Goal: Task Accomplishment & Management: Use online tool/utility

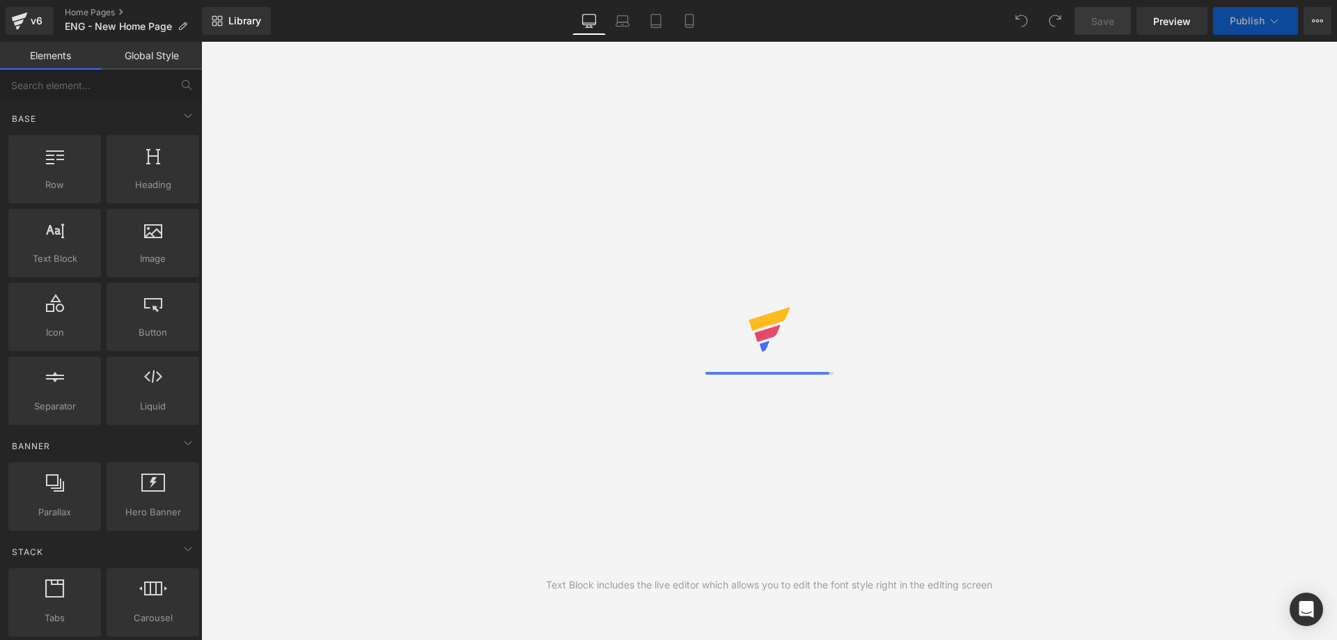
click at [238, 25] on div "Ce site d'achat est sûr. [URL][DOMAIN_NAME][DOMAIN_NAME] Modifier les paramètre…" at bounding box center [126, 71] width 237 height 100
click at [238, 32] on img at bounding box center [236, 37] width 17 height 17
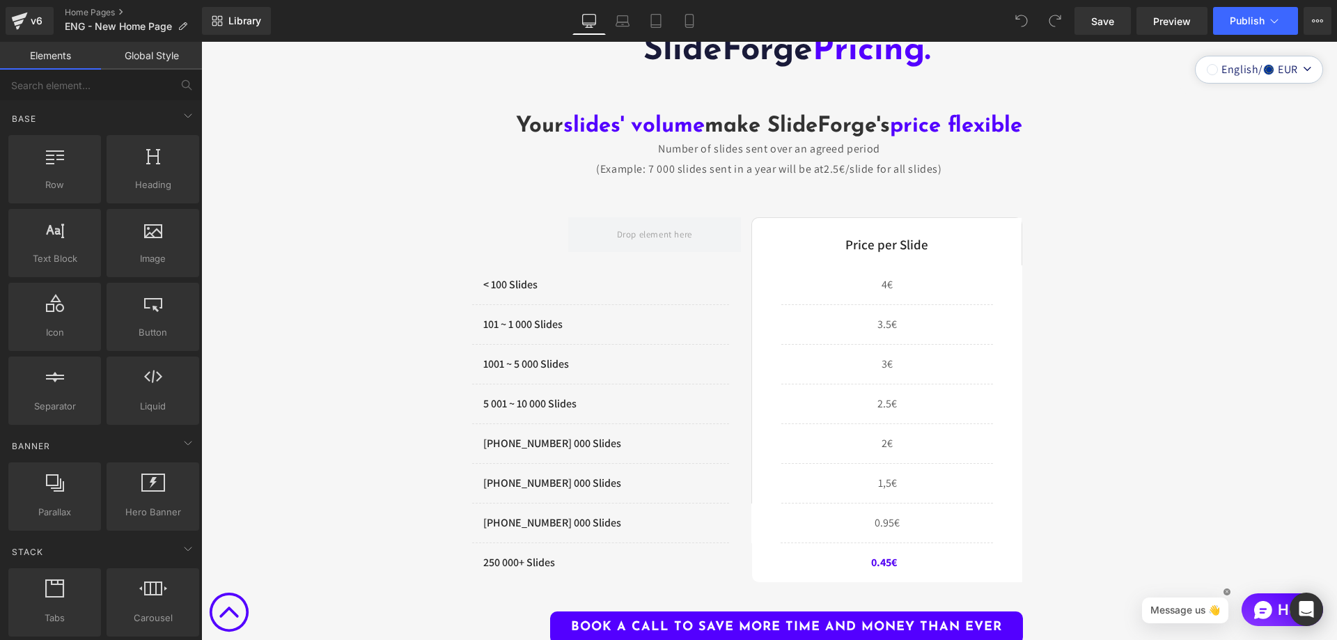
scroll to position [4386, 0]
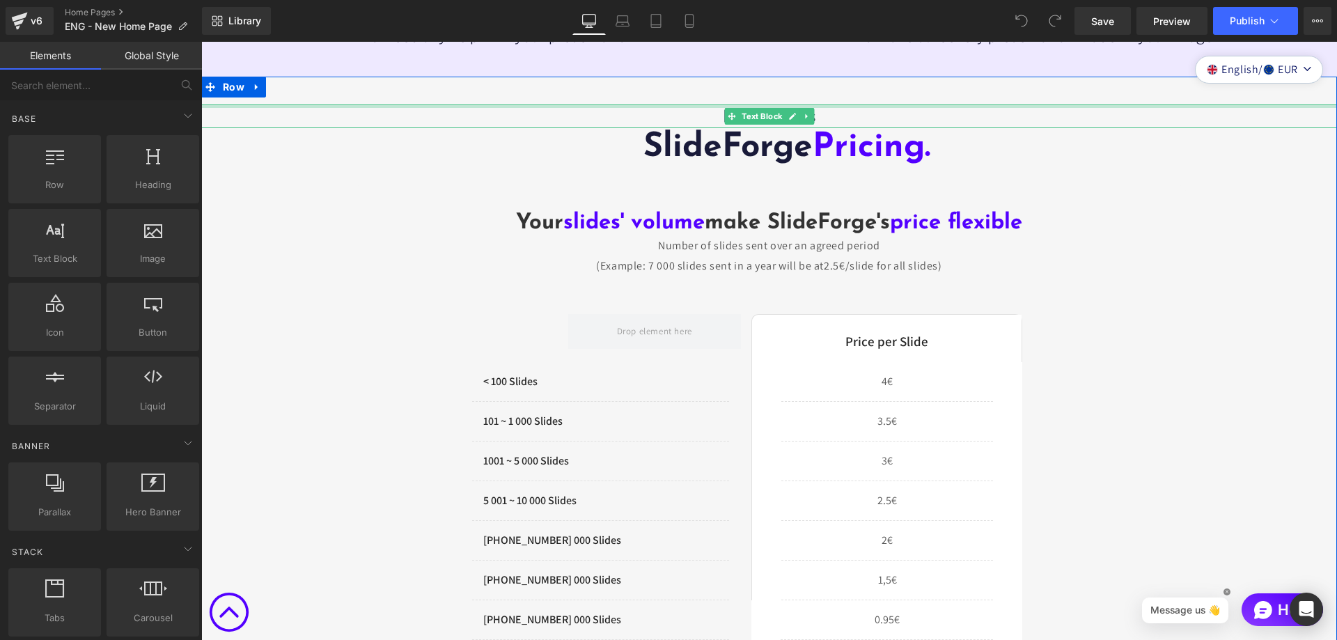
click at [547, 104] on div at bounding box center [769, 105] width 1136 height 3
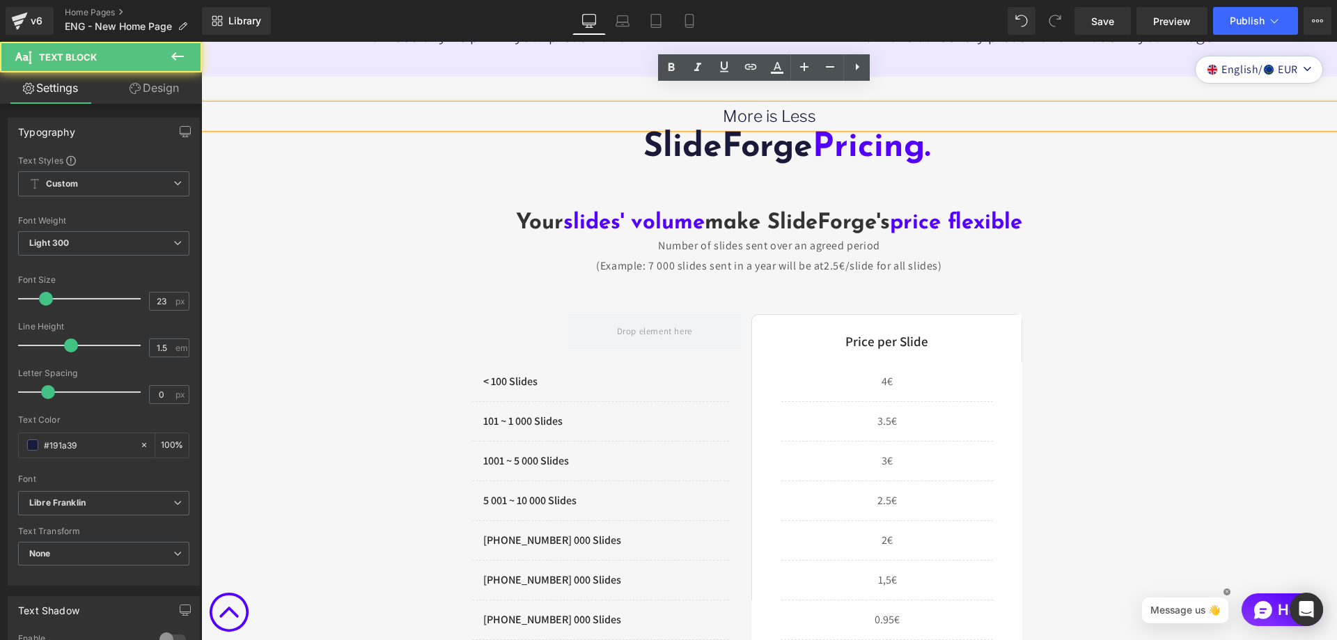
click at [274, 190] on div "More is Less Text Block SlideForge Pricing. Heading Your slides' volume make Sl…" at bounding box center [769, 427] width 1136 height 700
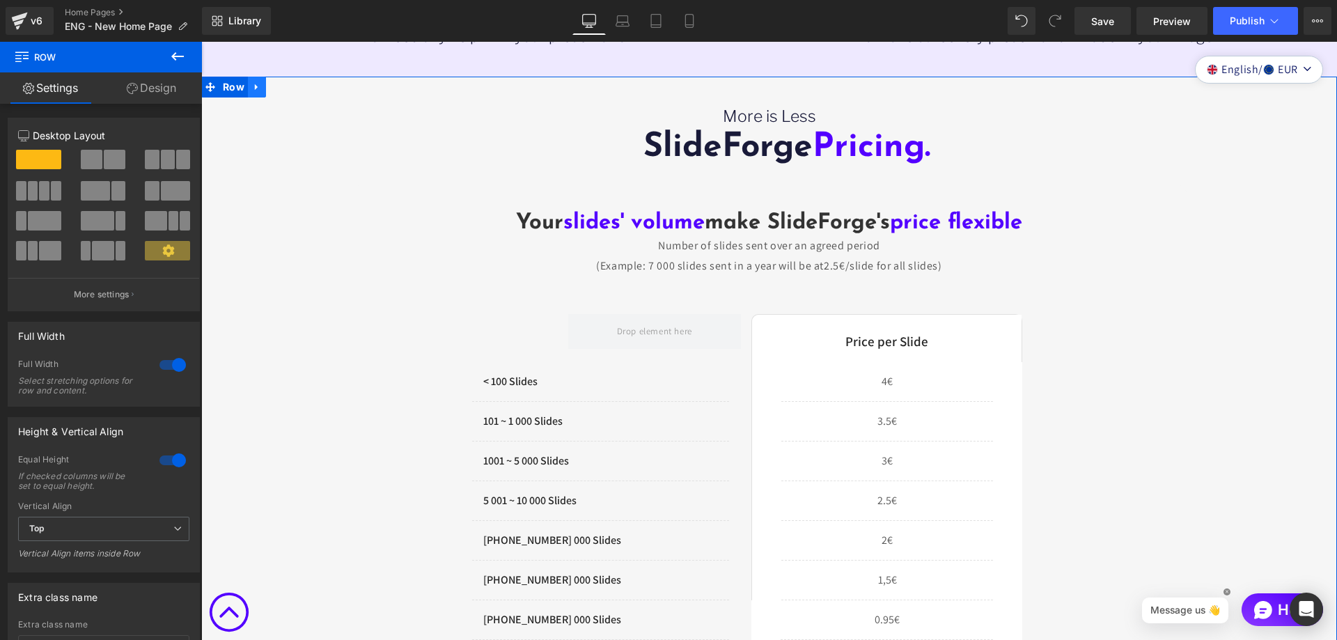
click at [255, 84] on icon at bounding box center [256, 87] width 3 height 6
click at [288, 81] on icon at bounding box center [293, 86] width 10 height 10
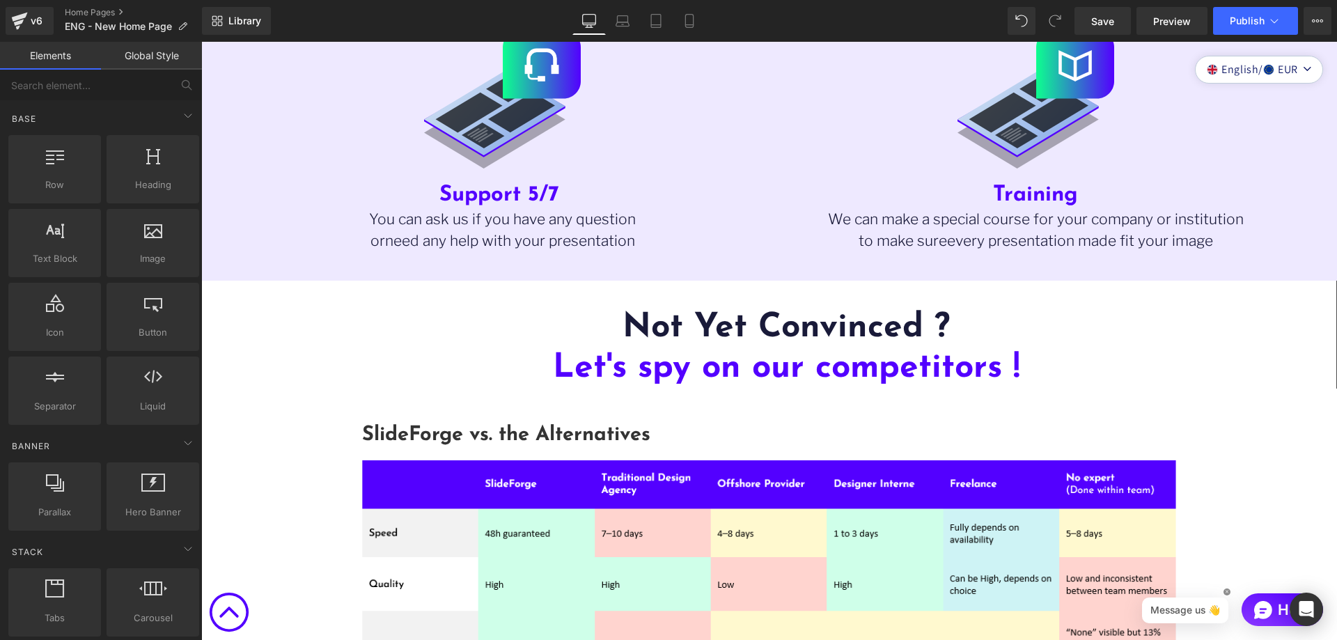
scroll to position [4178, 0]
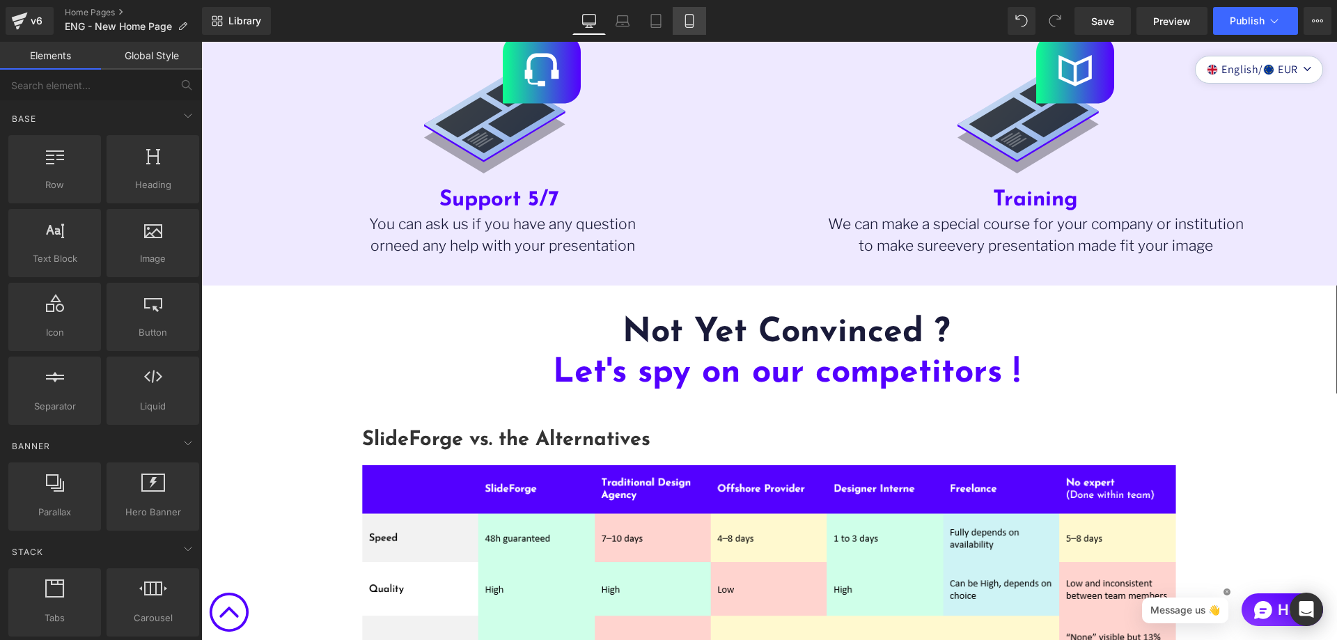
click at [695, 18] on icon at bounding box center [689, 21] width 14 height 14
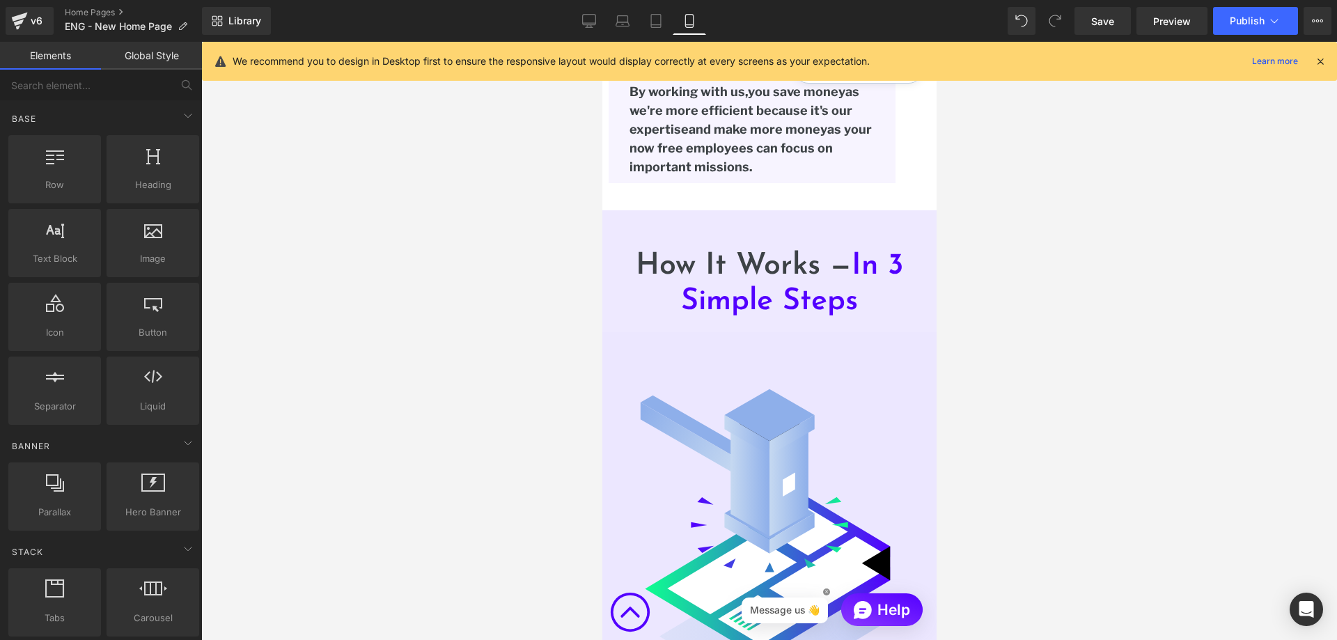
scroll to position [3648, 0]
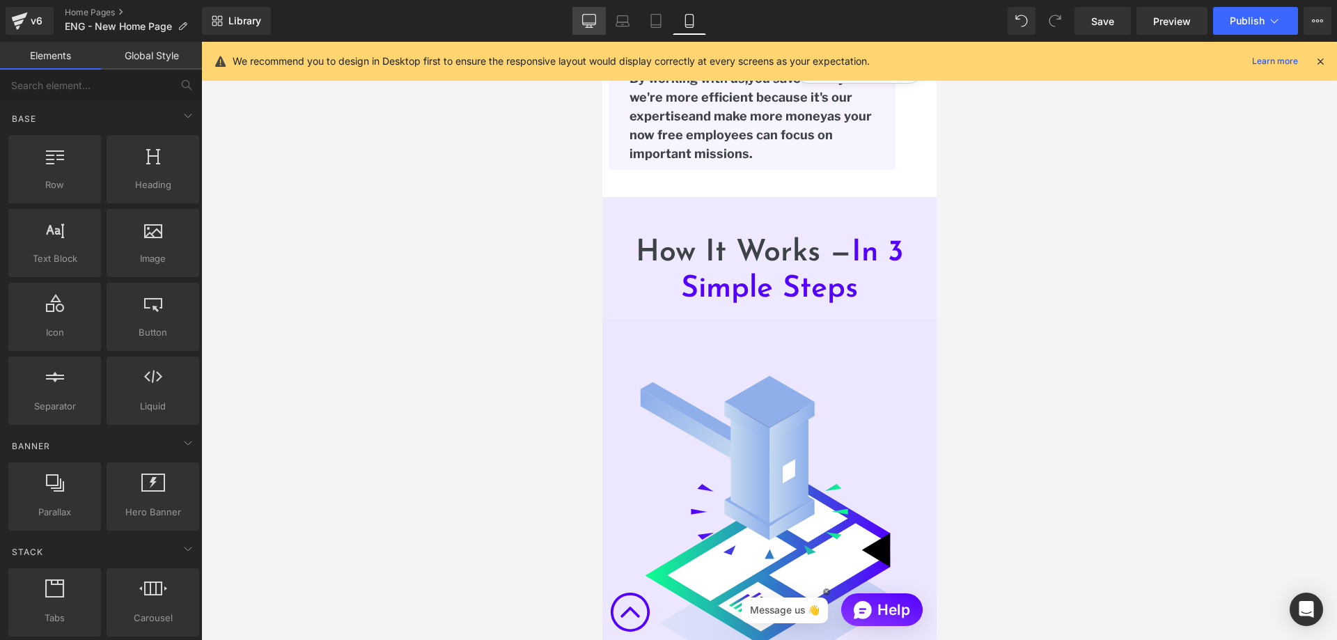
click at [586, 19] on icon at bounding box center [589, 21] width 14 height 14
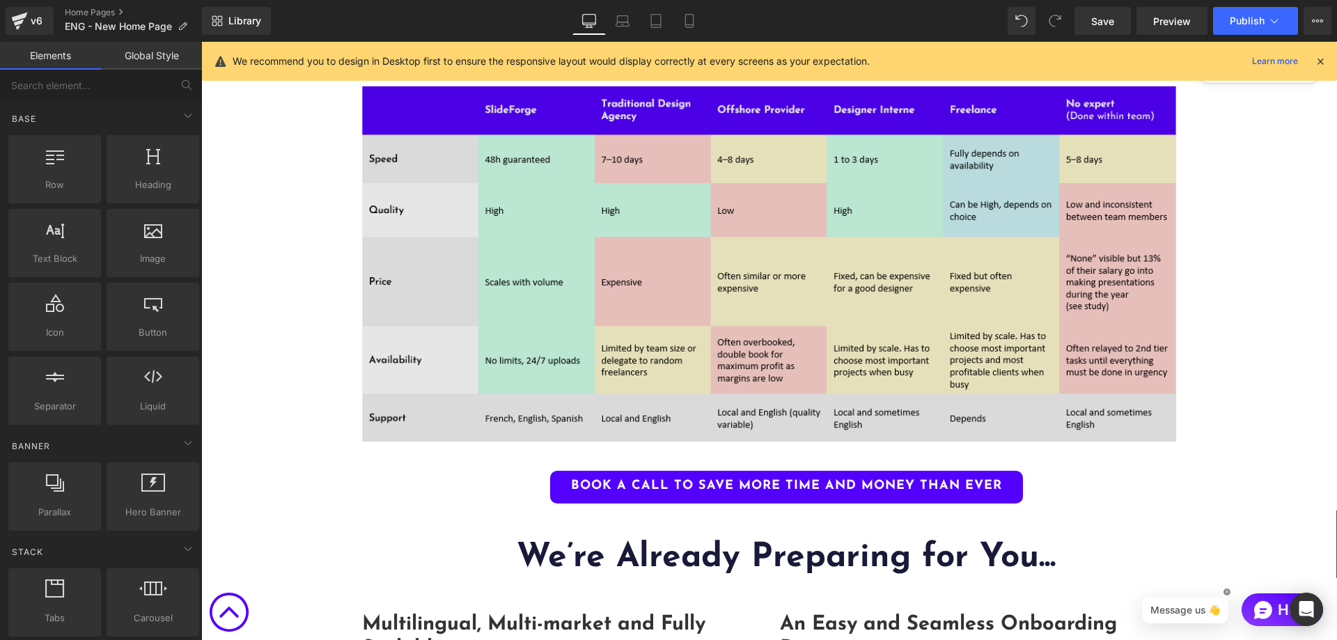
scroll to position [4551, 0]
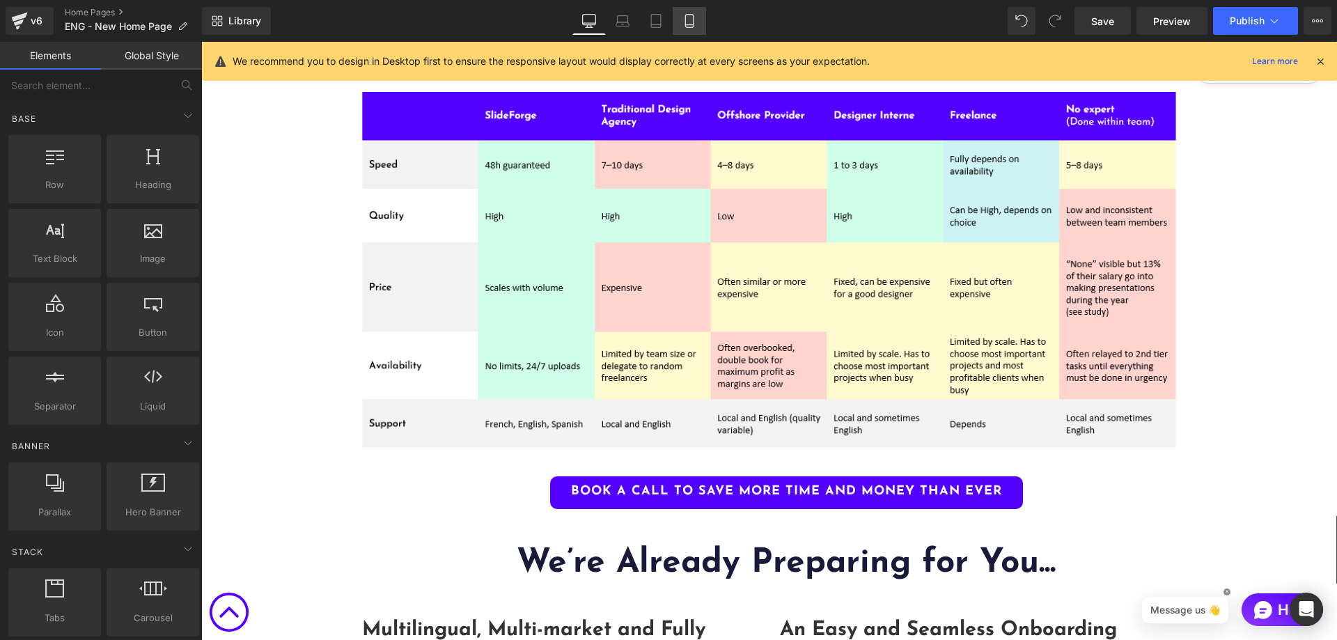
click at [686, 23] on icon at bounding box center [689, 21] width 8 height 13
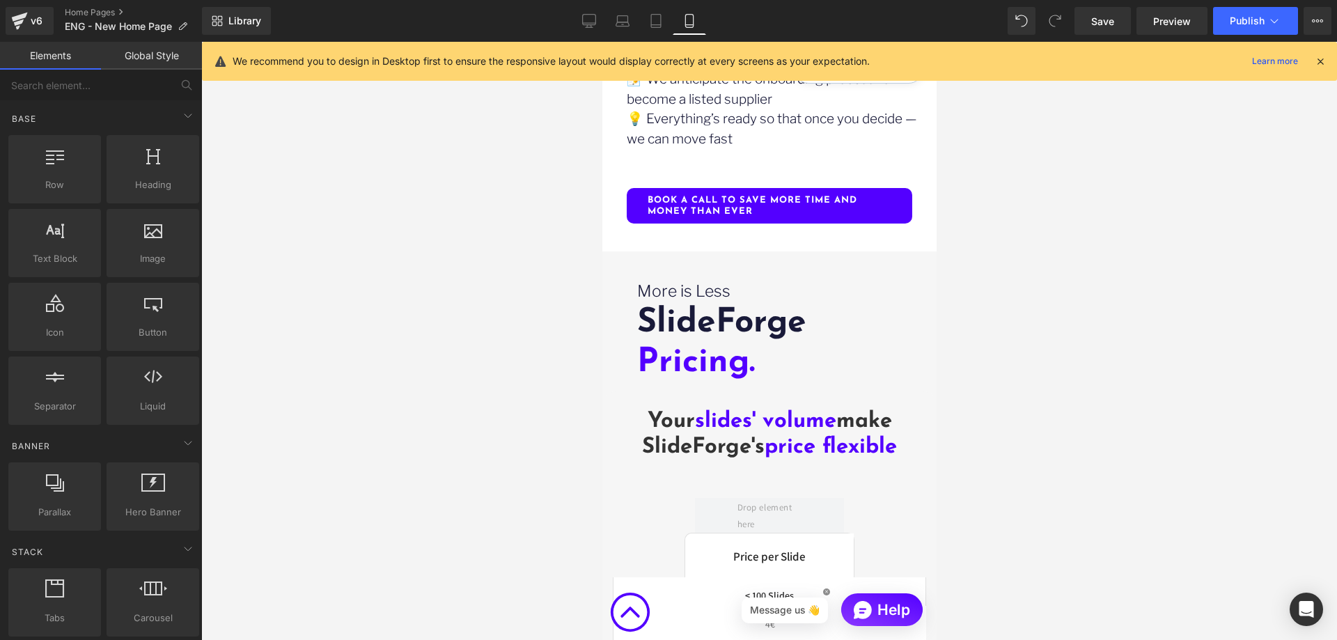
scroll to position [7007, 0]
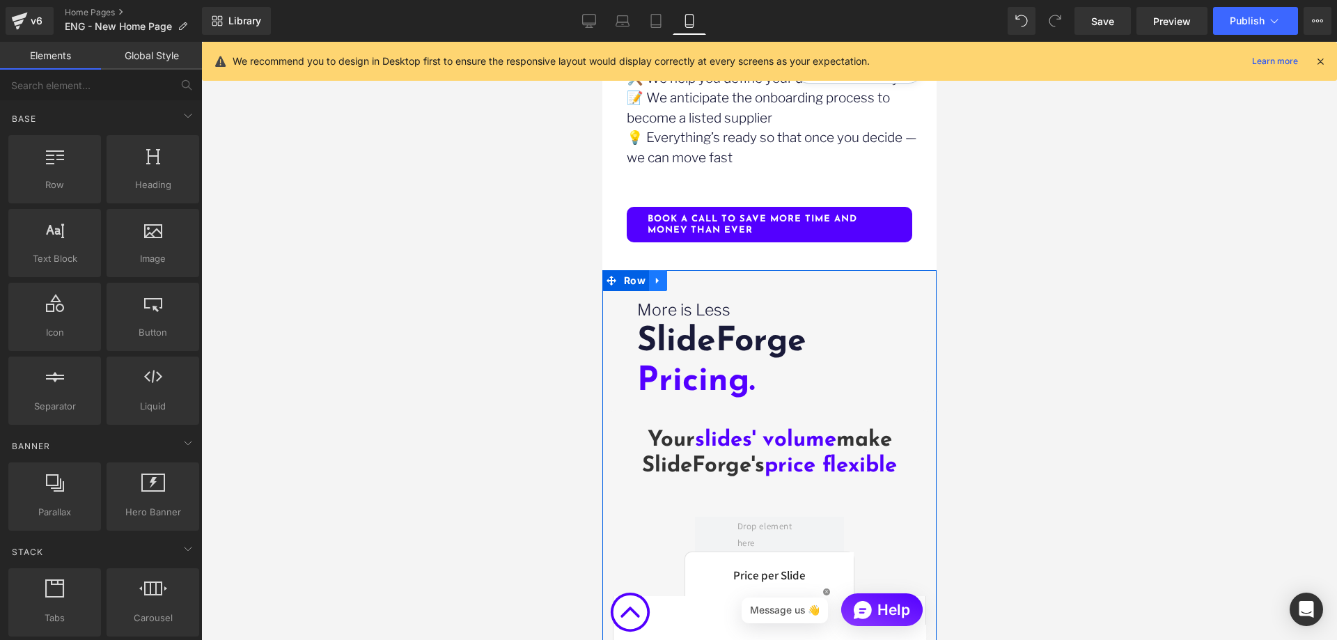
click at [652, 276] on icon at bounding box center [657, 281] width 10 height 10
click at [689, 276] on icon at bounding box center [694, 281] width 10 height 10
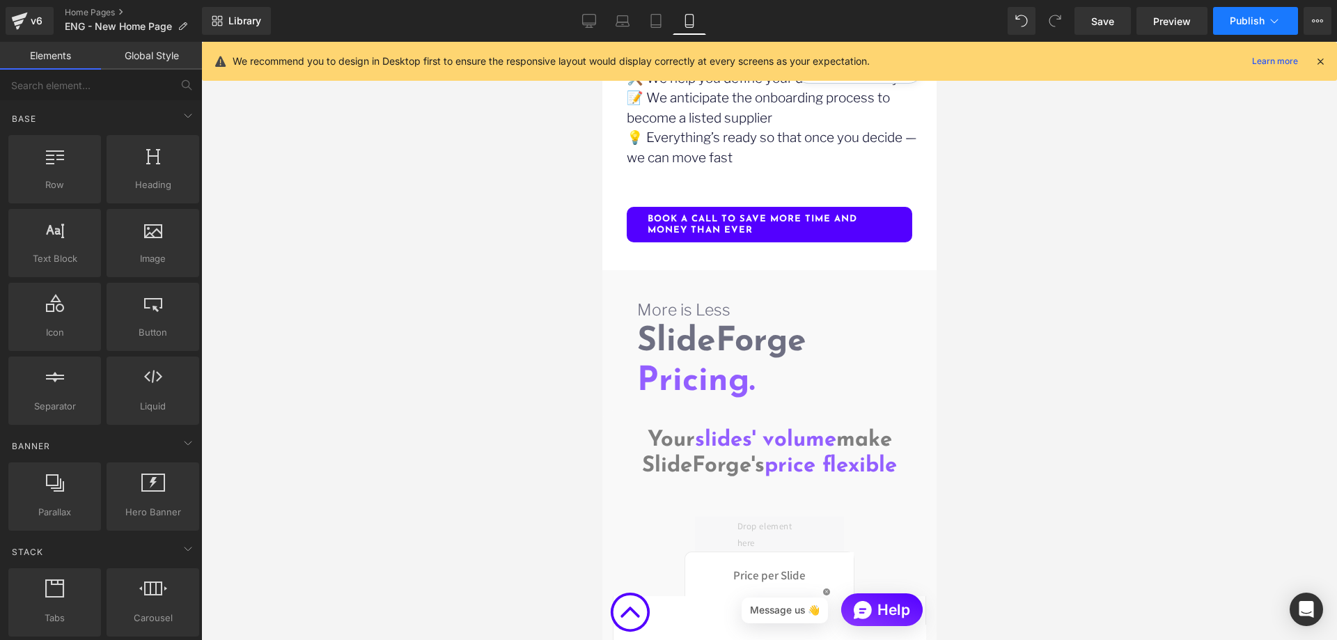
click at [1237, 26] on button "Publish" at bounding box center [1255, 21] width 85 height 28
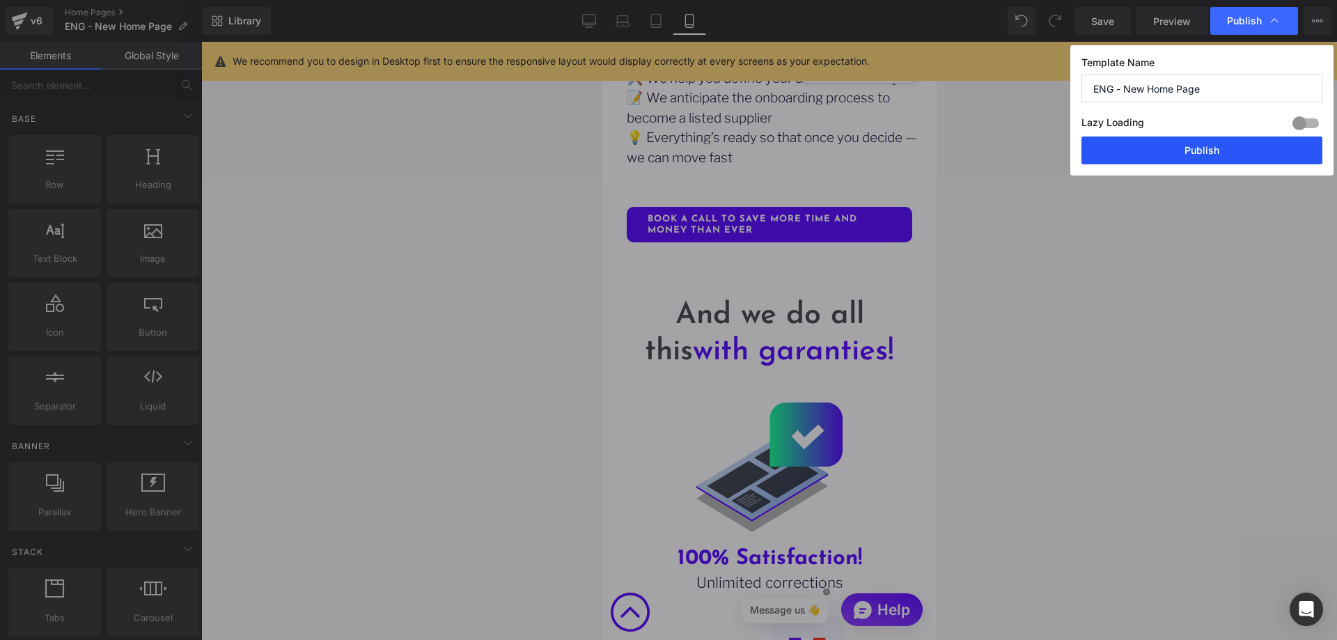
click at [1184, 152] on button "Publish" at bounding box center [1201, 150] width 241 height 28
